Goal: Information Seeking & Learning: Learn about a topic

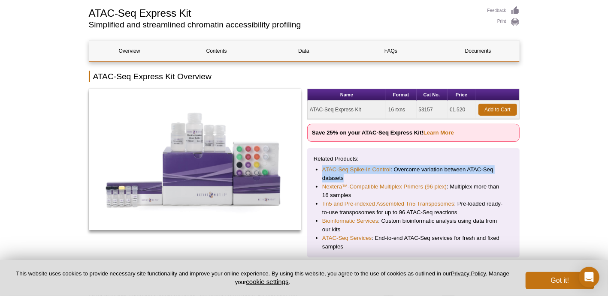
scroll to position [61, 0]
drag, startPoint x: 362, startPoint y: 180, endPoint x: 308, endPoint y: 166, distance: 55.9
click at [308, 166] on div "Related Products: ATAC-Seq Spike-In Control : Overcome variation between ATAC-S…" at bounding box center [413, 202] width 212 height 109
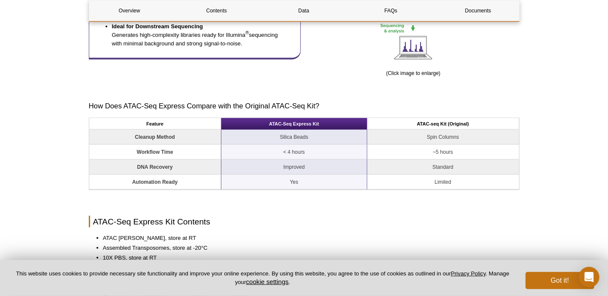
scroll to position [599, 0]
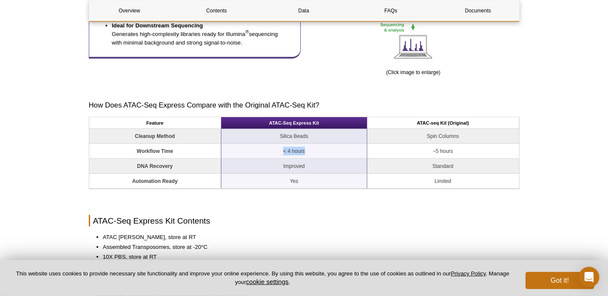
drag, startPoint x: 281, startPoint y: 150, endPoint x: 324, endPoint y: 147, distance: 43.9
click at [324, 147] on td "< 4 hours" at bounding box center [294, 151] width 146 height 15
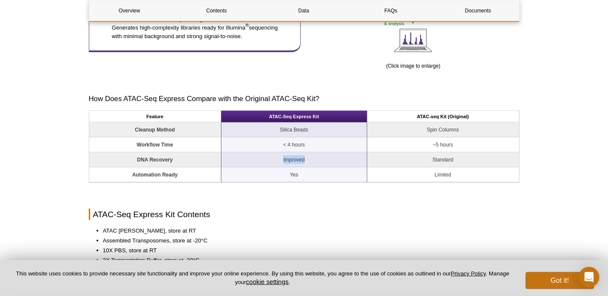
scroll to position [608, 0]
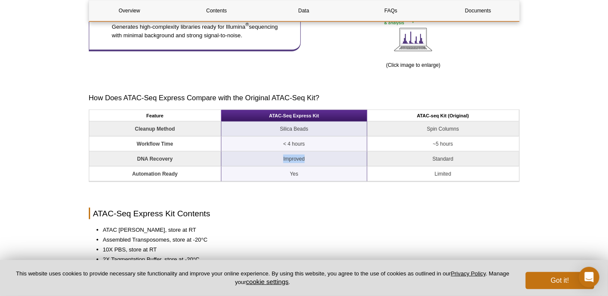
drag, startPoint x: 315, startPoint y: 159, endPoint x: 268, endPoint y: 157, distance: 47.2
click at [268, 157] on td "Improved" at bounding box center [294, 159] width 146 height 15
drag, startPoint x: 275, startPoint y: 176, endPoint x: 325, endPoint y: 176, distance: 49.3
click at [325, 176] on td "Yes" at bounding box center [294, 173] width 146 height 15
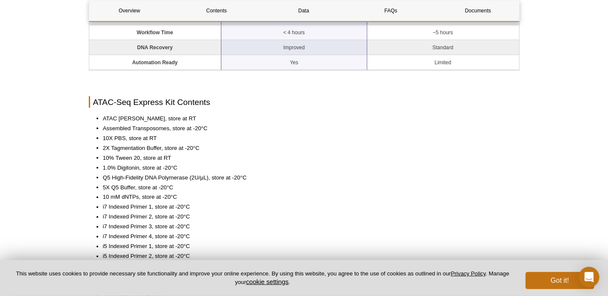
scroll to position [720, 0]
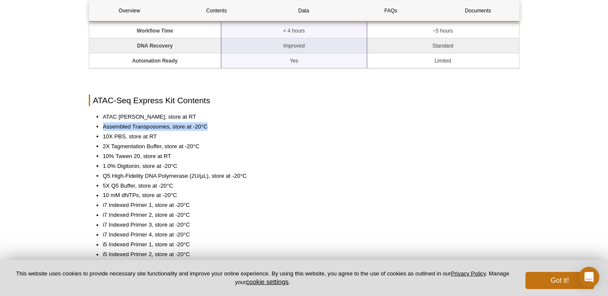
drag, startPoint x: 78, startPoint y: 126, endPoint x: 224, endPoint y: 125, distance: 145.9
click at [224, 125] on div "Active Motif Logo Enabling Epigenetics Research 0 Search Skip to content Active…" at bounding box center [304, 267] width 608 height 1975
click at [258, 135] on li "10X PBS, store at RT" at bounding box center [307, 137] width 408 height 9
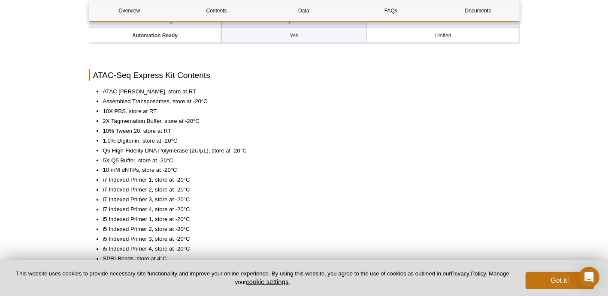
scroll to position [754, 0]
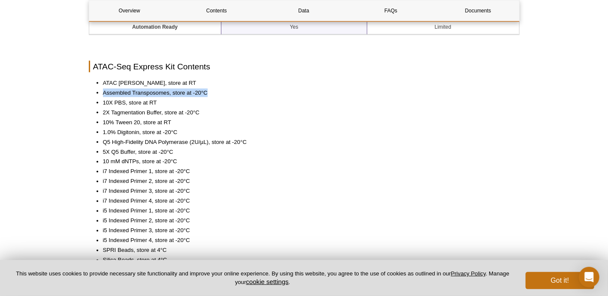
drag, startPoint x: 216, startPoint y: 89, endPoint x: 51, endPoint y: 88, distance: 165.2
click at [51, 88] on div "Active Motif Logo Enabling Epigenetics Research 0 Search Skip to content Active…" at bounding box center [304, 233] width 608 height 1975
click at [302, 155] on li "5X Q5 Buffer, store at -20°C" at bounding box center [307, 152] width 408 height 9
drag, startPoint x: 211, startPoint y: 112, endPoint x: 51, endPoint y: 104, distance: 160.6
click at [51, 104] on div "Active Motif Logo Enabling Epigenetics Research 0 Search Skip to content Active…" at bounding box center [304, 233] width 608 height 1975
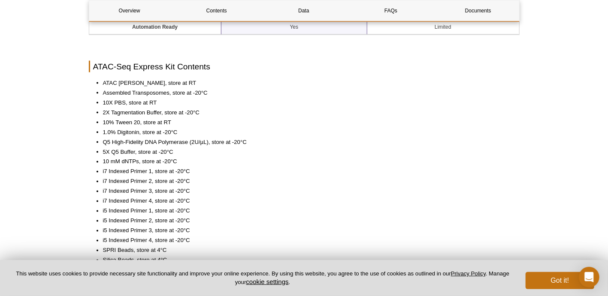
click at [44, 141] on div "Active Motif Logo Enabling Epigenetics Research 0 Search Skip to content Active…" at bounding box center [304, 233] width 608 height 1975
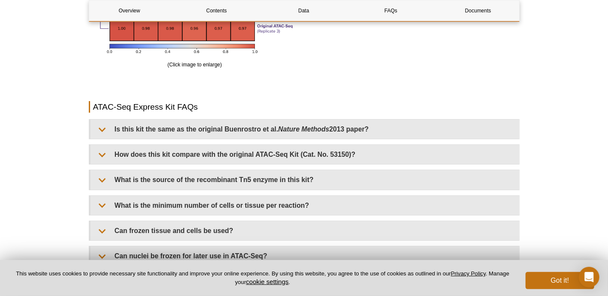
scroll to position [1702, 0]
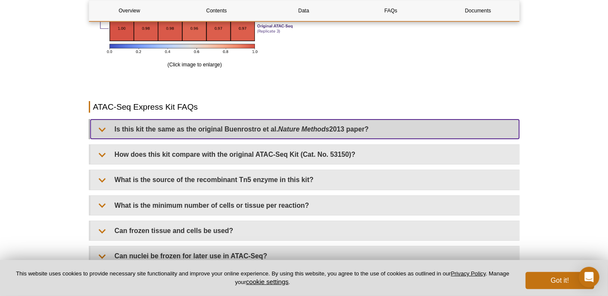
click at [106, 129] on summary "Is this kit the same as the original [PERSON_NAME] et al. Nature Methods 2013 p…" at bounding box center [305, 129] width 429 height 19
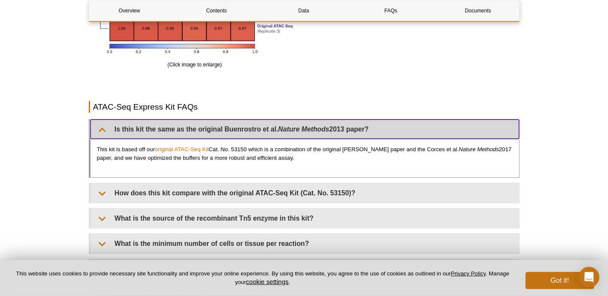
click at [104, 129] on summary "Is this kit the same as the original [PERSON_NAME] et al. Nature Methods 2013 p…" at bounding box center [305, 129] width 429 height 19
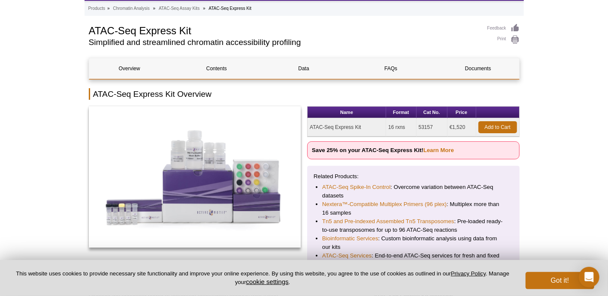
scroll to position [60, 0]
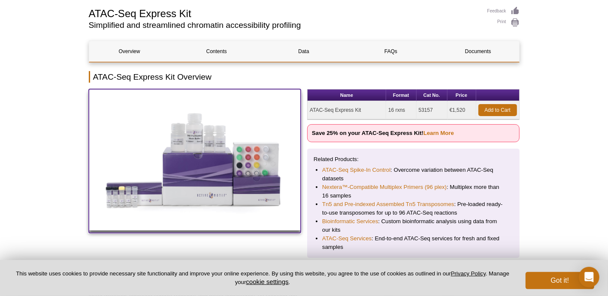
click at [206, 138] on img at bounding box center [195, 160] width 212 height 142
